Goal: Find specific page/section: Find specific page/section

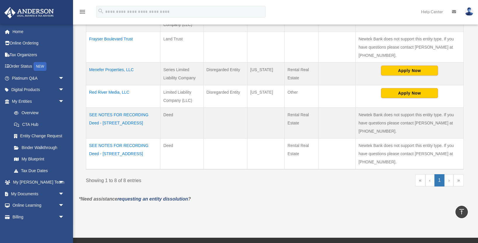
scroll to position [202, 0]
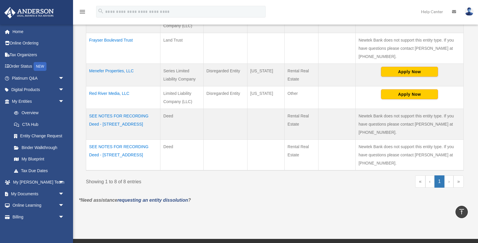
click at [432, 12] on link "Help Center" at bounding box center [432, 11] width 31 height 23
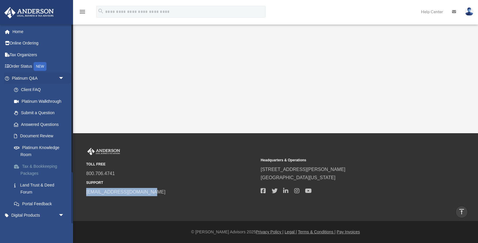
scroll to position [68, 0]
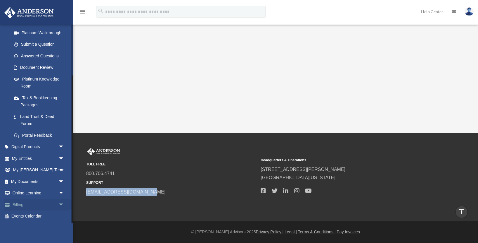
click at [60, 204] on span "arrow_drop_down" at bounding box center [64, 205] width 12 height 12
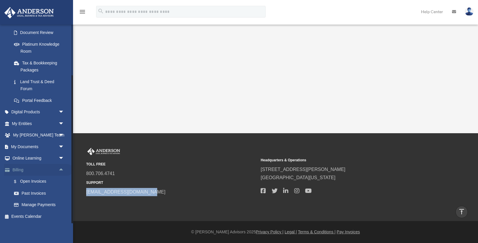
click at [20, 170] on link "Billing arrow_drop_up" at bounding box center [38, 170] width 69 height 12
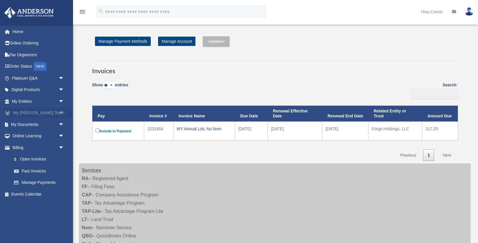
click at [61, 112] on span "arrow_drop_down" at bounding box center [64, 113] width 12 height 12
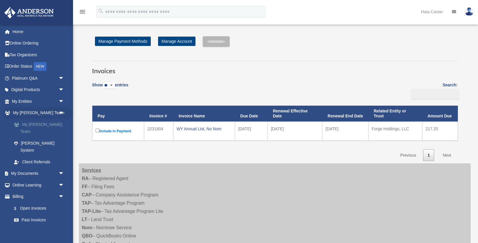
click at [42, 125] on link "My [PERSON_NAME] Team" at bounding box center [40, 127] width 65 height 19
